Goal: Task Accomplishment & Management: Use online tool/utility

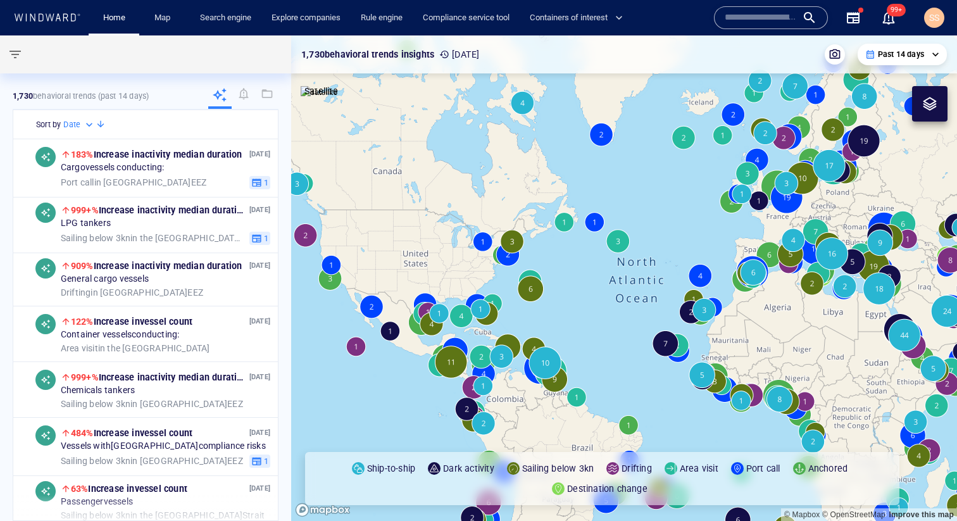
click at [848, 15] on icon "button" at bounding box center [852, 17] width 15 height 15
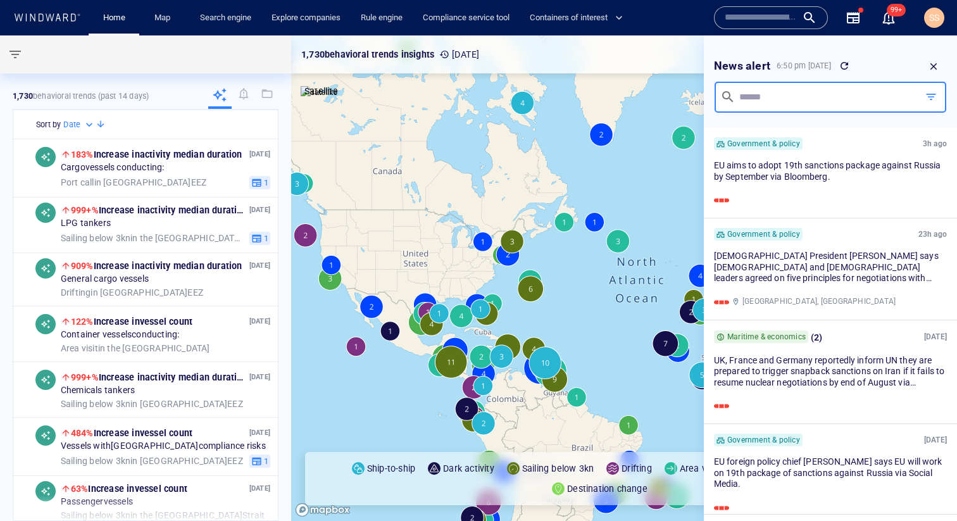
click at [865, 96] on input "text" at bounding box center [824, 97] width 175 height 15
click at [929, 96] on span "button" at bounding box center [930, 96] width 13 height 13
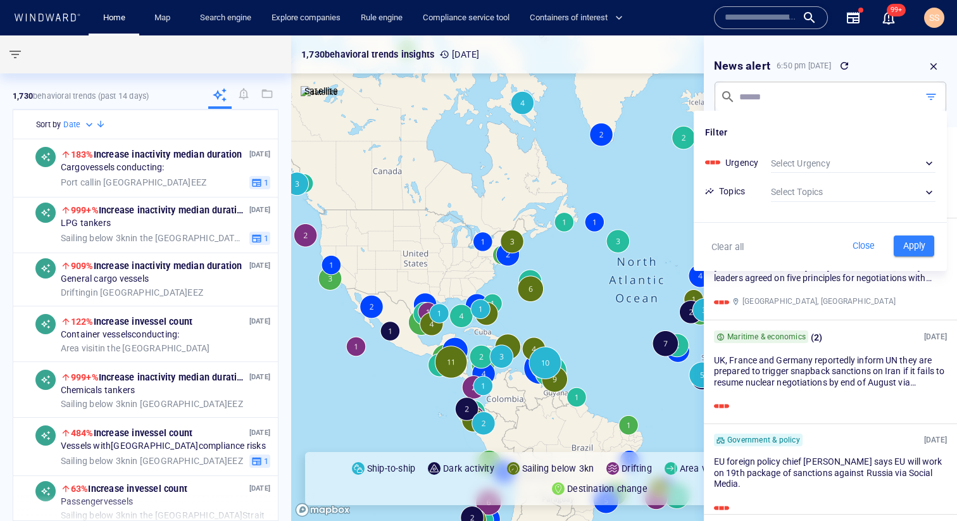
click at [312, 100] on div at bounding box center [478, 260] width 957 height 521
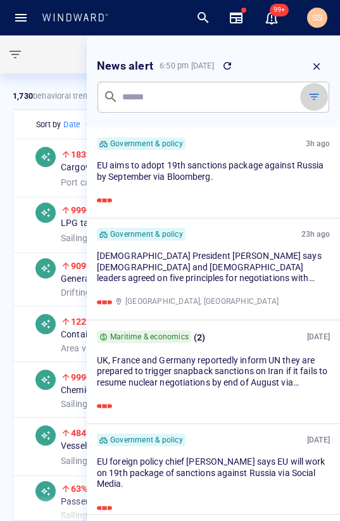
click at [312, 100] on span "button" at bounding box center [313, 96] width 13 height 13
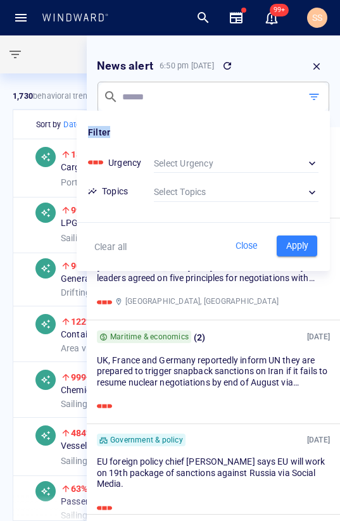
click at [112, 131] on div "Filter" at bounding box center [203, 124] width 253 height 27
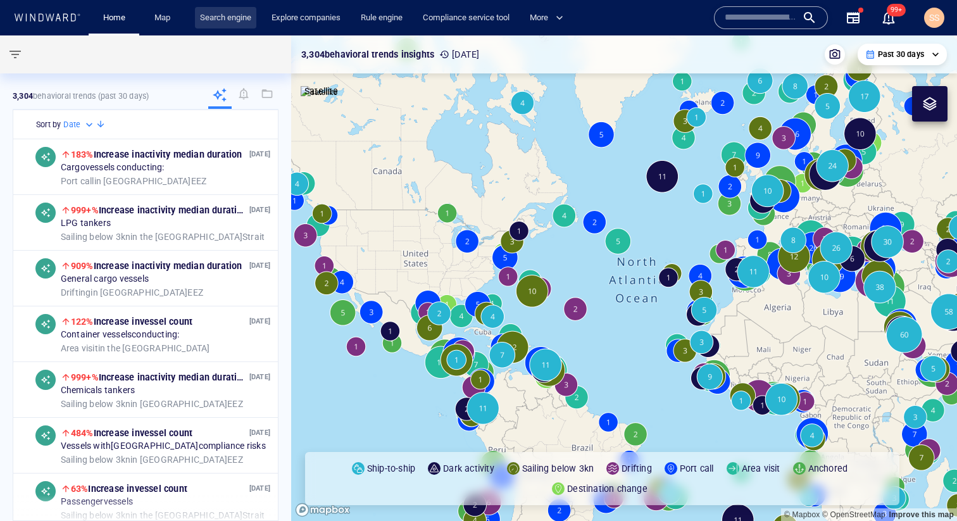
click at [247, 26] on link "Search engine" at bounding box center [225, 18] width 61 height 22
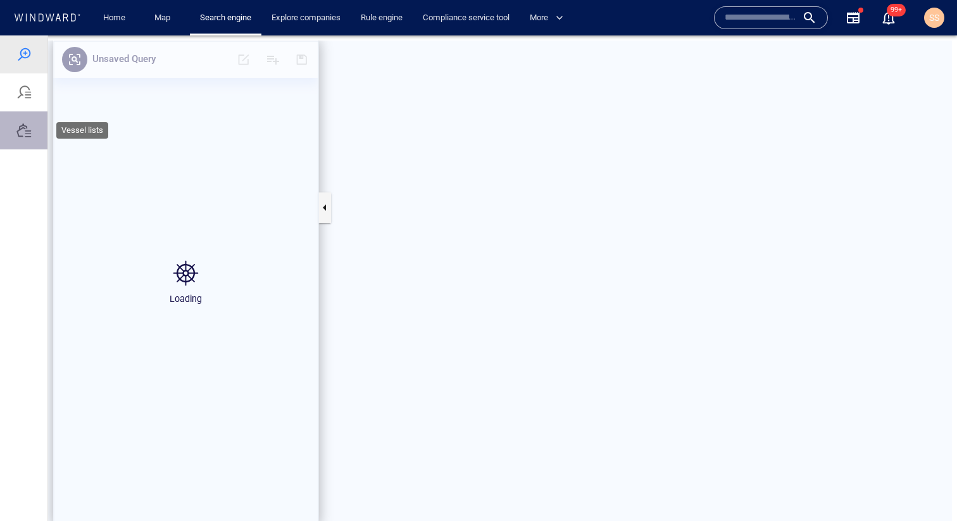
click at [30, 124] on div at bounding box center [23, 130] width 15 height 15
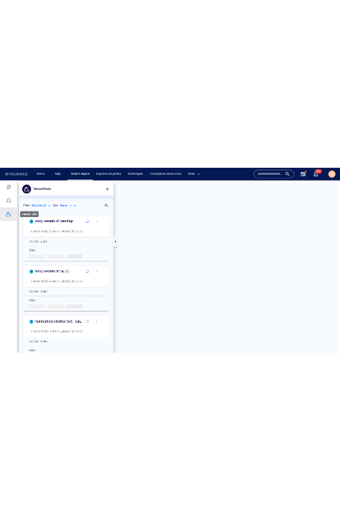
scroll to position [399, 265]
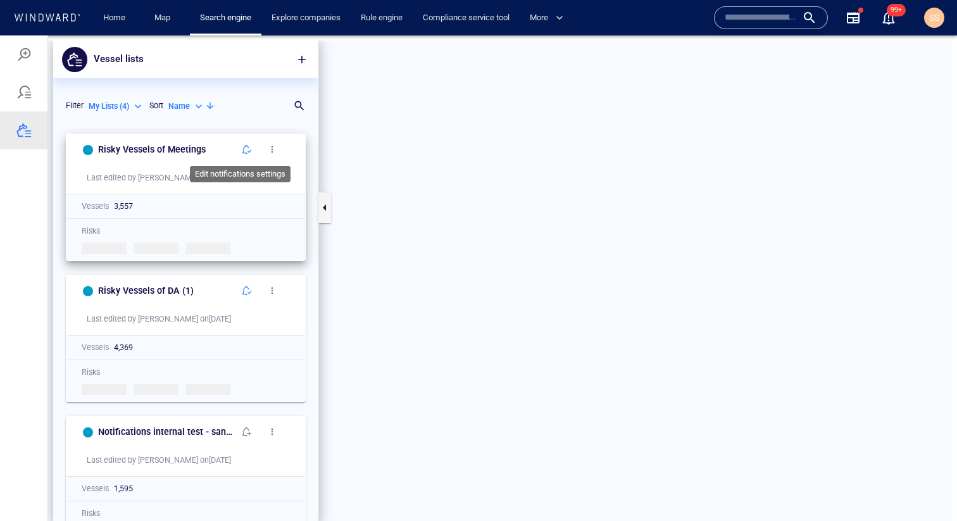
click at [242, 144] on span "button" at bounding box center [247, 149] width 10 height 10
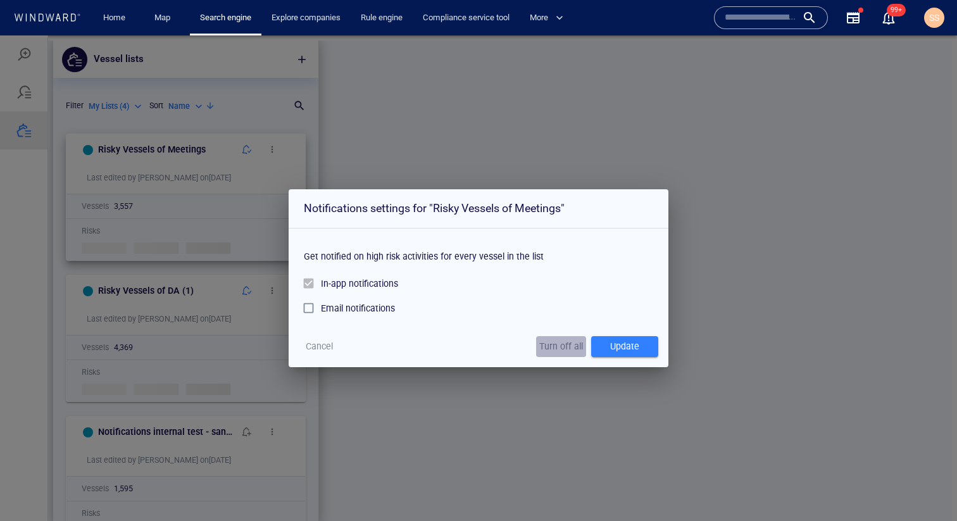
click at [562, 344] on span "Turn off all" at bounding box center [561, 346] width 44 height 16
click at [326, 338] on span "Cancel" at bounding box center [319, 346] width 27 height 16
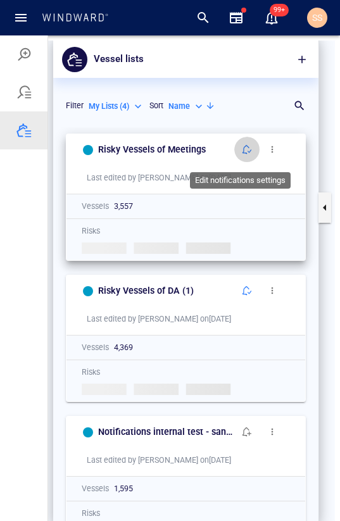
click at [242, 148] on span "button" at bounding box center [247, 149] width 10 height 10
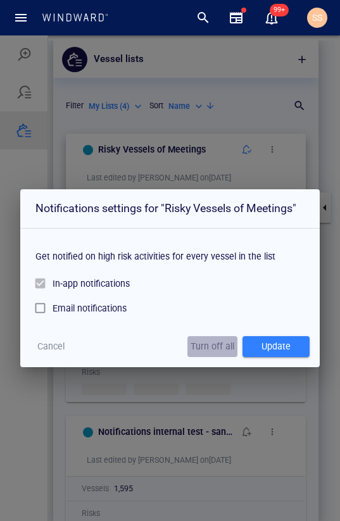
click at [205, 350] on span "Turn off all" at bounding box center [212, 346] width 44 height 16
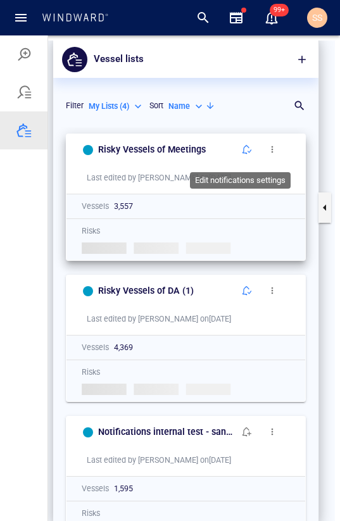
click at [245, 146] on span "button" at bounding box center [247, 149] width 10 height 10
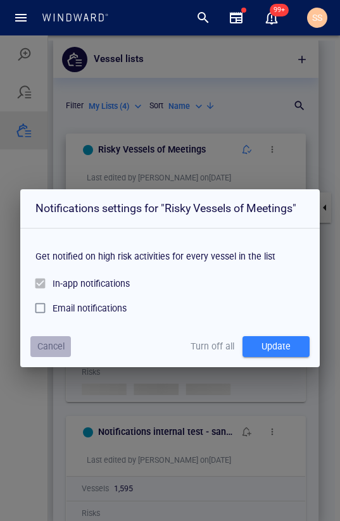
click at [49, 345] on span "Cancel" at bounding box center [50, 346] width 27 height 16
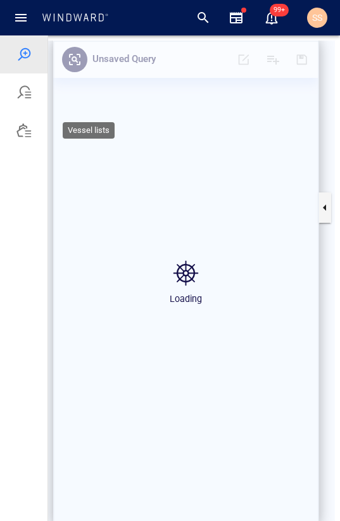
click at [30, 130] on div at bounding box center [23, 130] width 15 height 15
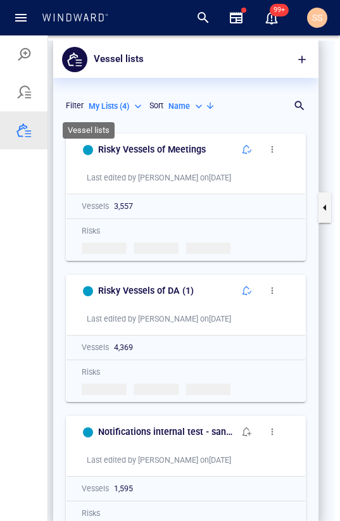
scroll to position [399, 265]
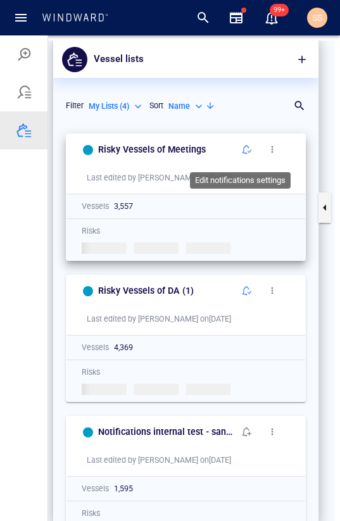
click at [240, 137] on button "button" at bounding box center [246, 149] width 25 height 25
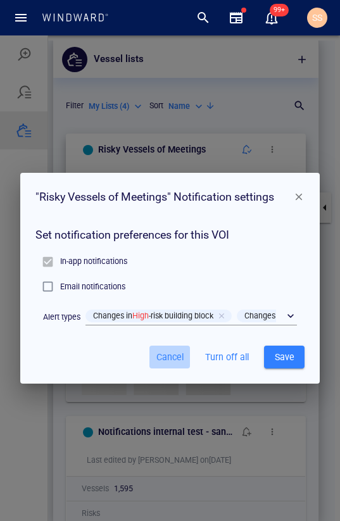
click at [158, 352] on span "Cancel" at bounding box center [169, 357] width 30 height 16
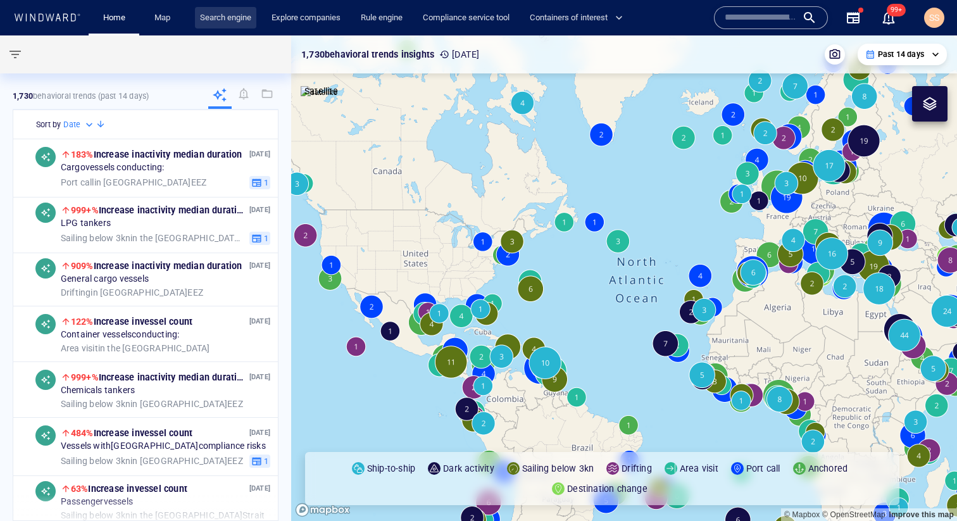
click at [222, 9] on link "Search engine" at bounding box center [225, 18] width 61 height 22
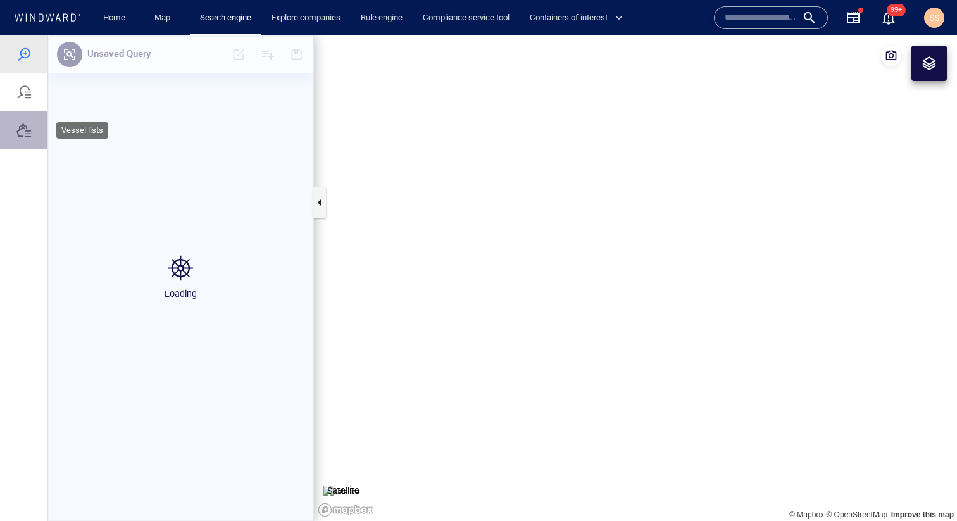
click at [27, 130] on div at bounding box center [23, 130] width 15 height 15
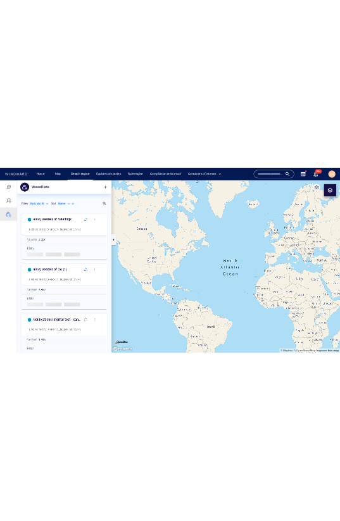
scroll to position [399, 265]
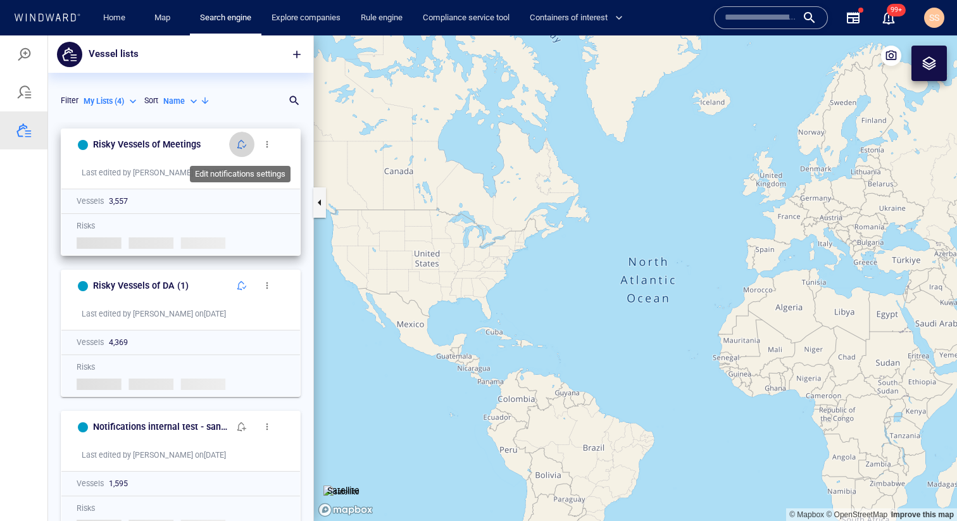
click at [243, 142] on span "button" at bounding box center [242, 144] width 10 height 10
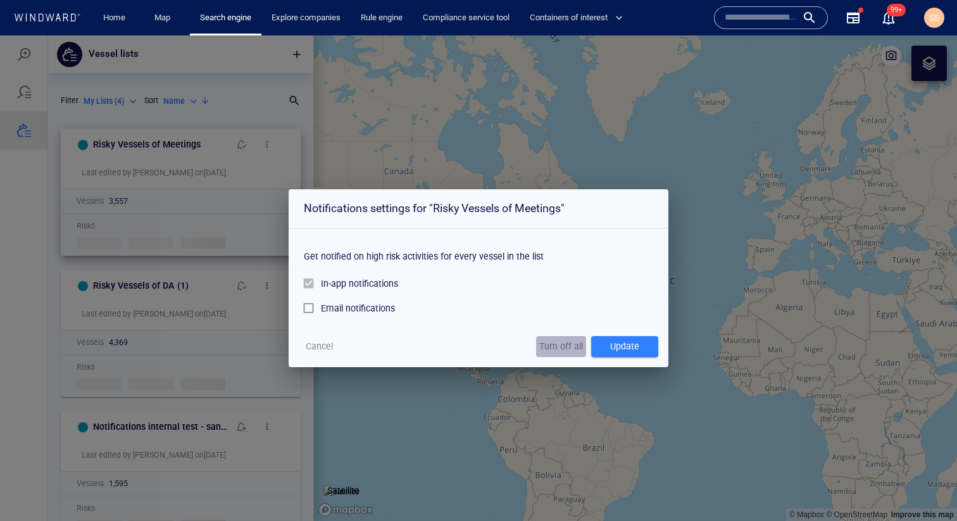
click at [547, 340] on span "Turn off all" at bounding box center [561, 346] width 44 height 16
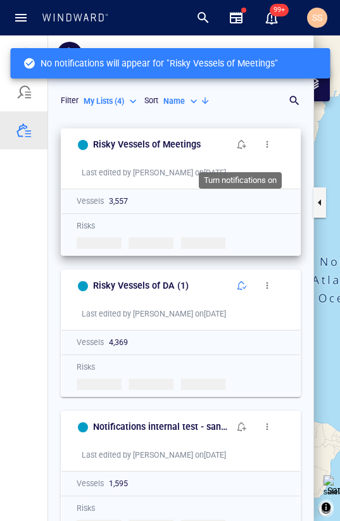
click at [242, 146] on span "button" at bounding box center [242, 144] width 10 height 10
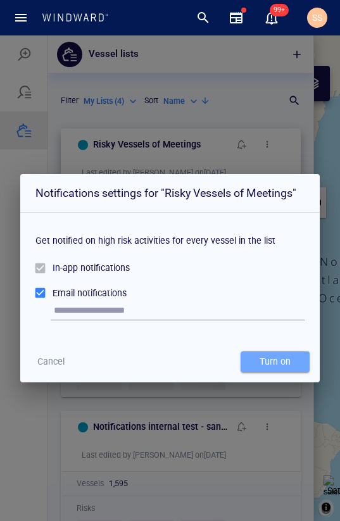
click at [283, 361] on div "Turn on" at bounding box center [275, 361] width 36 height 21
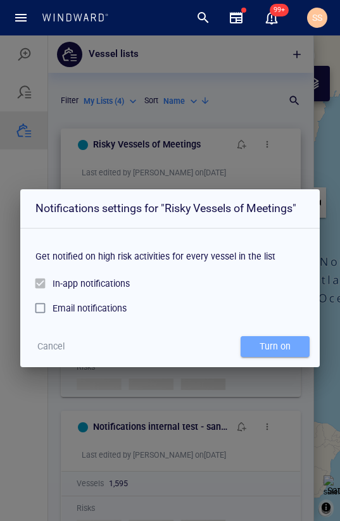
click at [302, 345] on span "Turn on" at bounding box center [275, 346] width 56 height 16
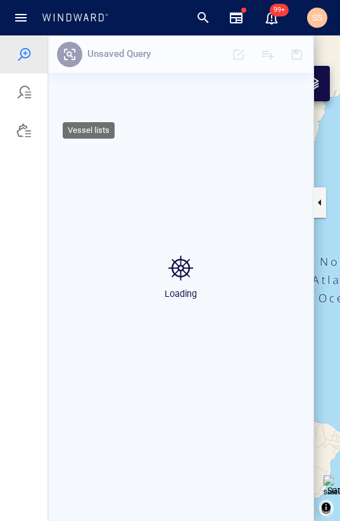
click at [22, 141] on div at bounding box center [23, 130] width 47 height 38
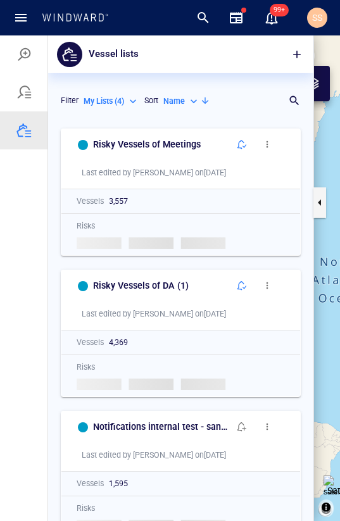
scroll to position [399, 265]
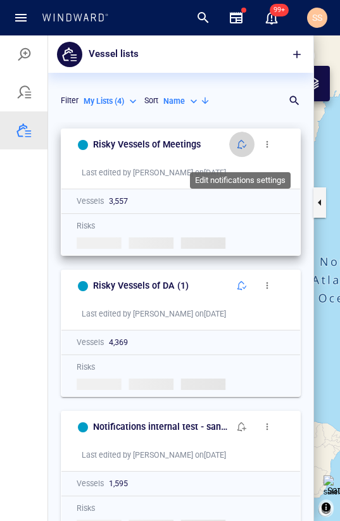
click at [235, 136] on button "button" at bounding box center [241, 144] width 25 height 25
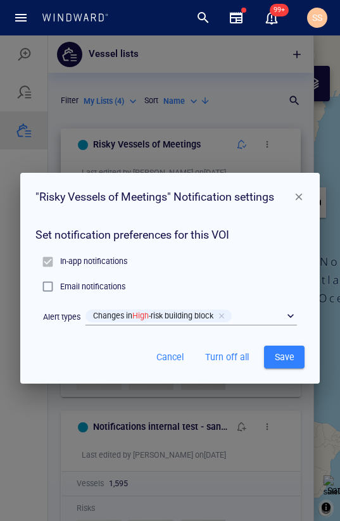
click at [80, 285] on p "Email notifications" at bounding box center [92, 286] width 65 height 11
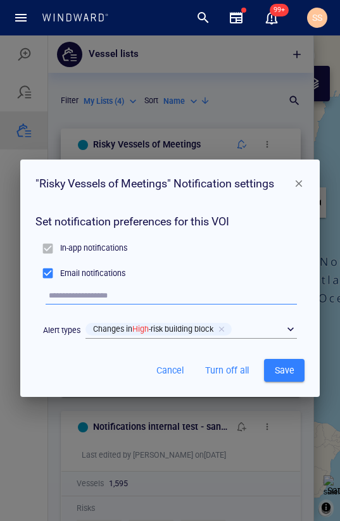
click at [102, 272] on p "Email notifications" at bounding box center [92, 273] width 65 height 11
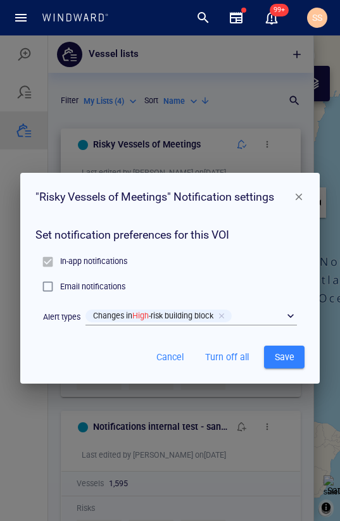
click at [230, 344] on div "Turn off all" at bounding box center [227, 357] width 64 height 34
click at [228, 356] on span "Turn off all" at bounding box center [227, 357] width 44 height 16
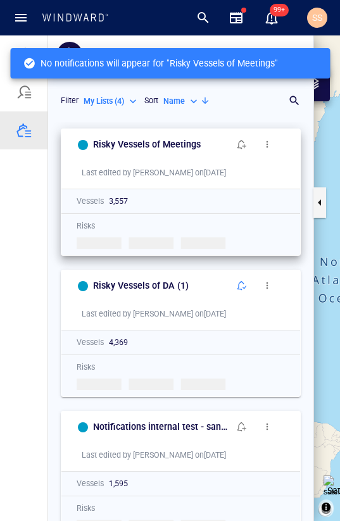
click at [243, 149] on span "button" at bounding box center [242, 144] width 10 height 10
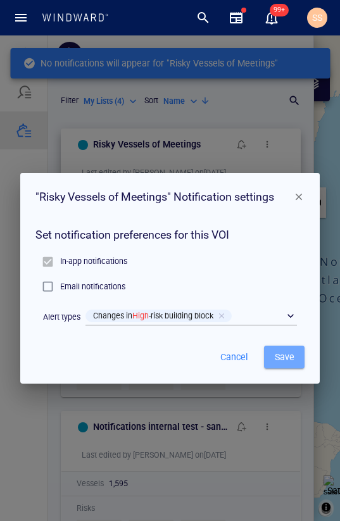
click at [276, 354] on span "Save" at bounding box center [284, 357] width 20 height 16
